Goal: Use online tool/utility: Utilize a website feature to perform a specific function

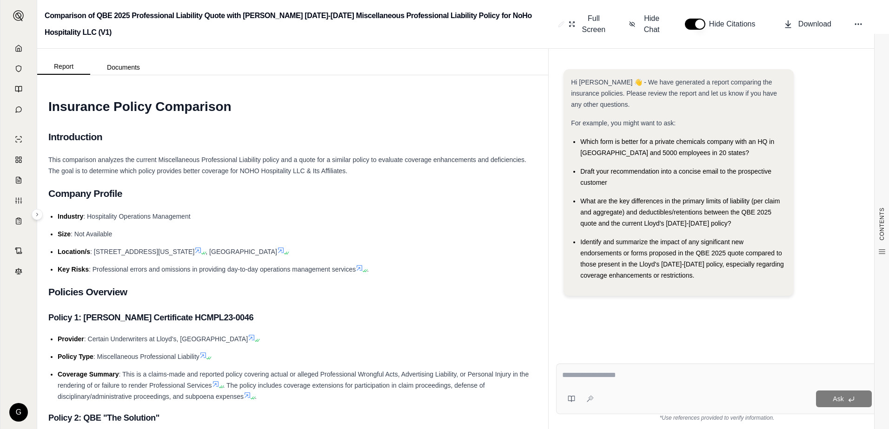
scroll to position [976, 0]
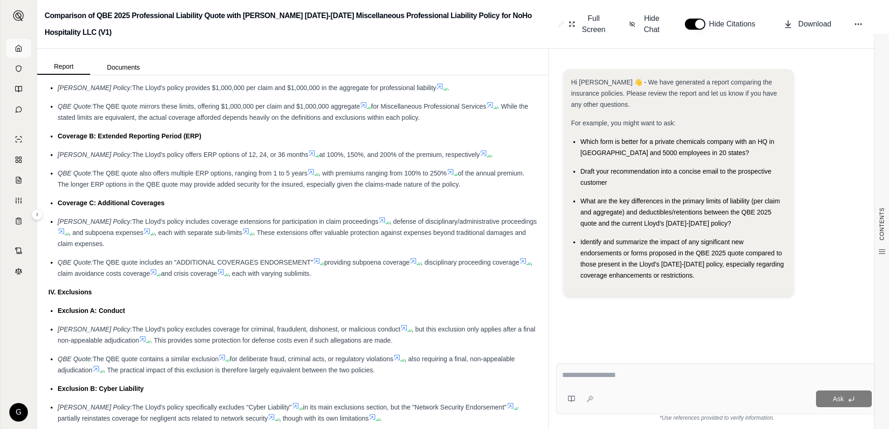
click at [19, 46] on icon at bounding box center [18, 48] width 7 height 7
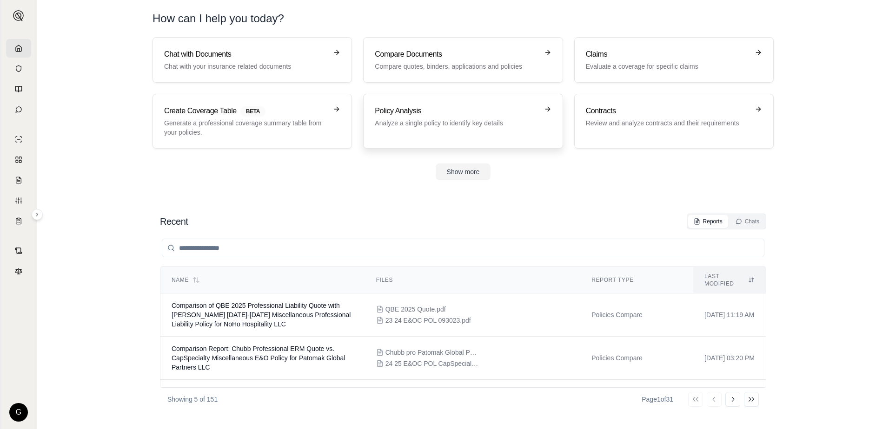
click at [497, 116] on h3 "Policy Analysis" at bounding box center [456, 110] width 163 height 11
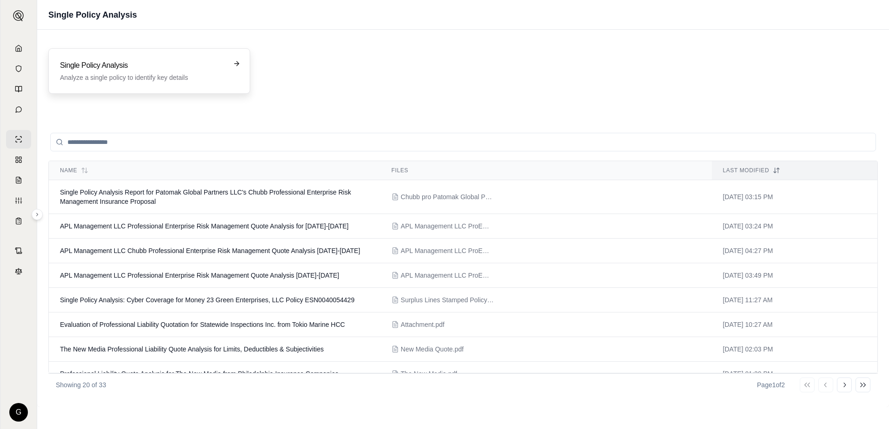
click at [156, 67] on h3 "Single Policy Analysis" at bounding box center [142, 65] width 165 height 11
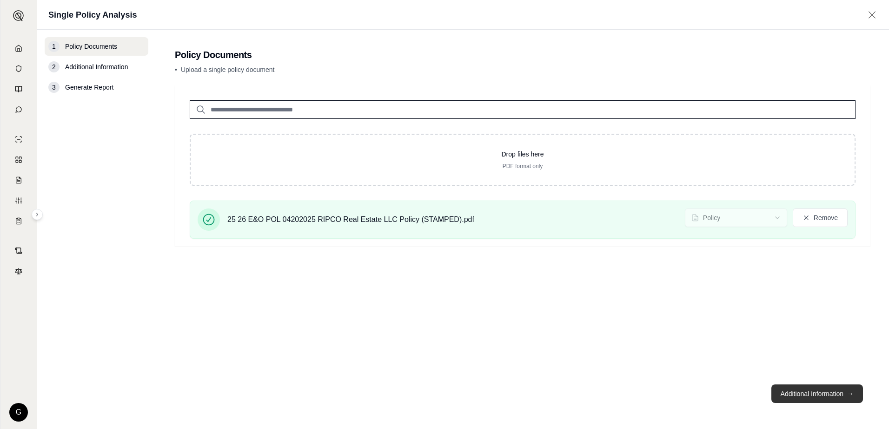
click at [803, 396] on button "Additional Information →" at bounding box center [817, 394] width 92 height 19
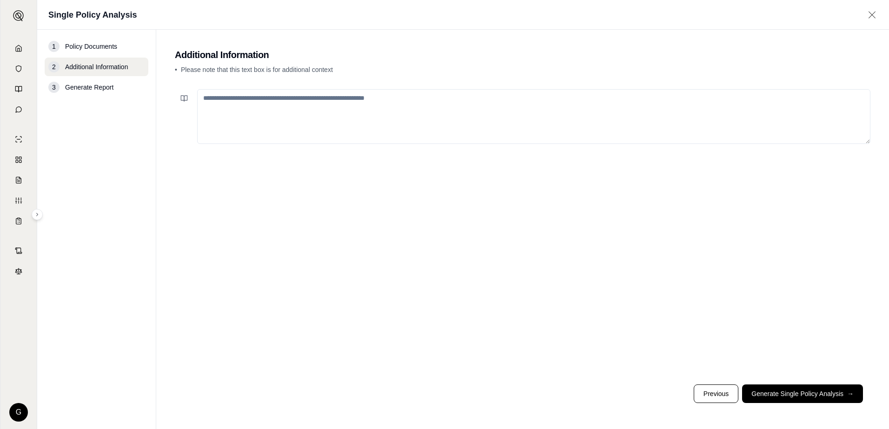
click at [300, 98] on textarea at bounding box center [533, 116] width 673 height 55
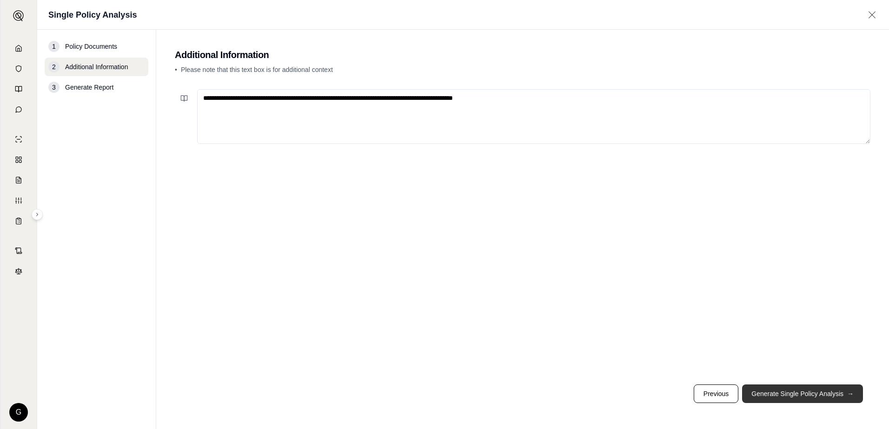
type textarea "**********"
click at [791, 395] on button "Generate Single Policy Analysis →" at bounding box center [802, 394] width 121 height 19
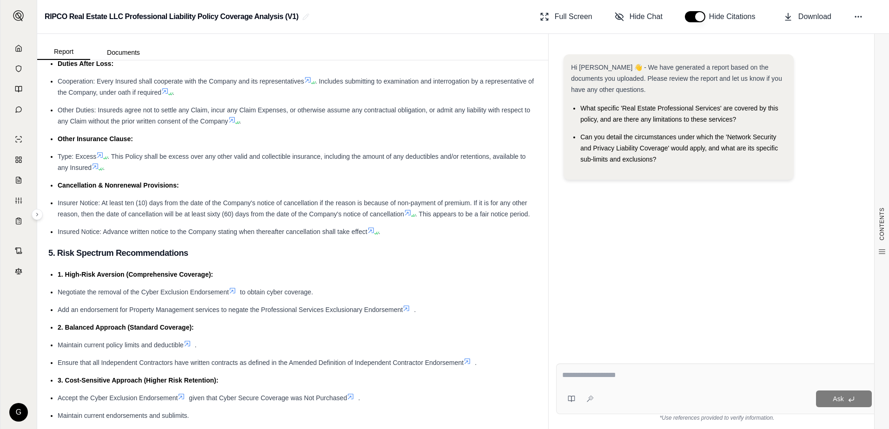
scroll to position [1394, 0]
